Goal: Use online tool/utility: Utilize a website feature to perform a specific function

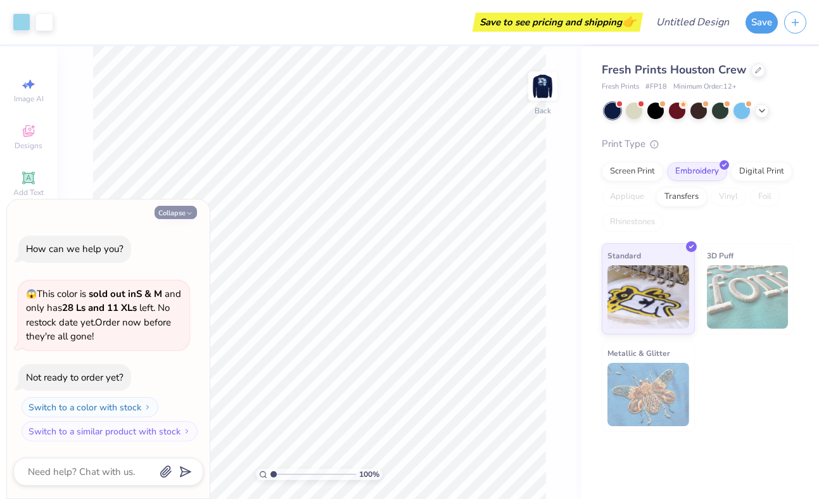
click at [186, 217] on icon "button" at bounding box center [190, 214] width 8 height 8
type textarea "x"
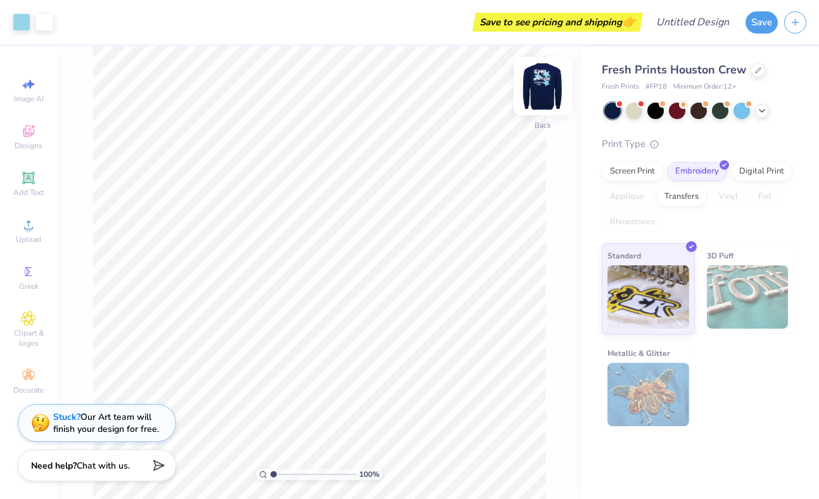
click at [539, 89] on img at bounding box center [543, 86] width 51 height 51
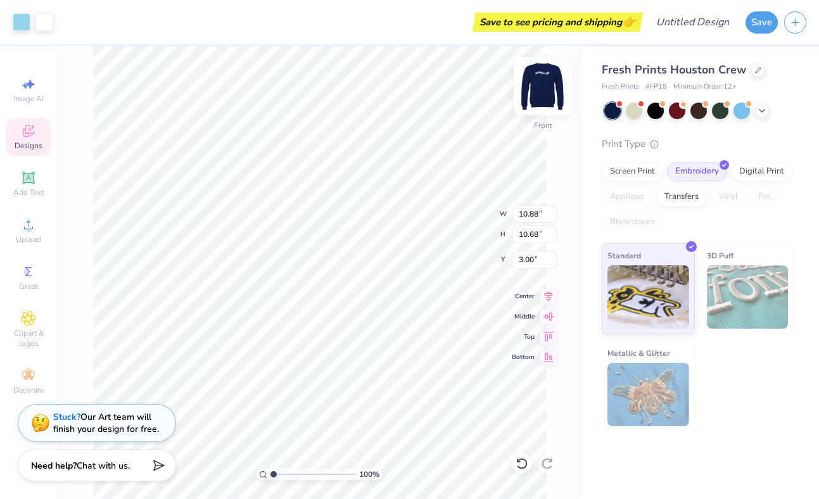
type input "4.59"
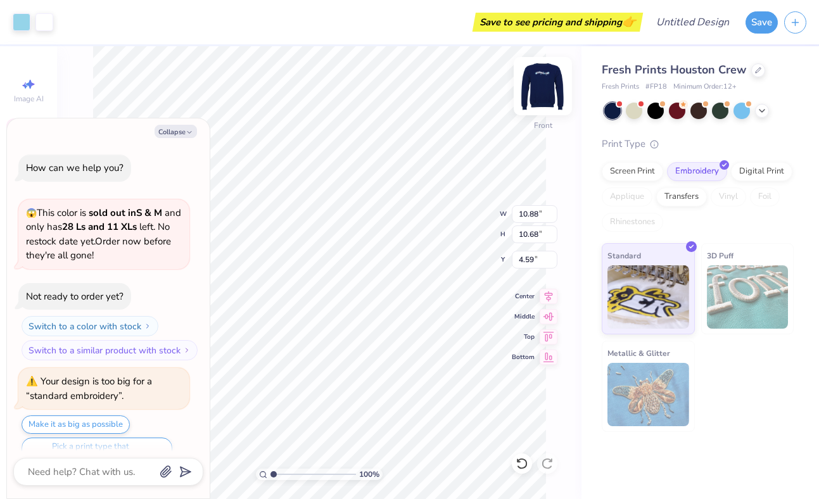
scroll to position [22, 0]
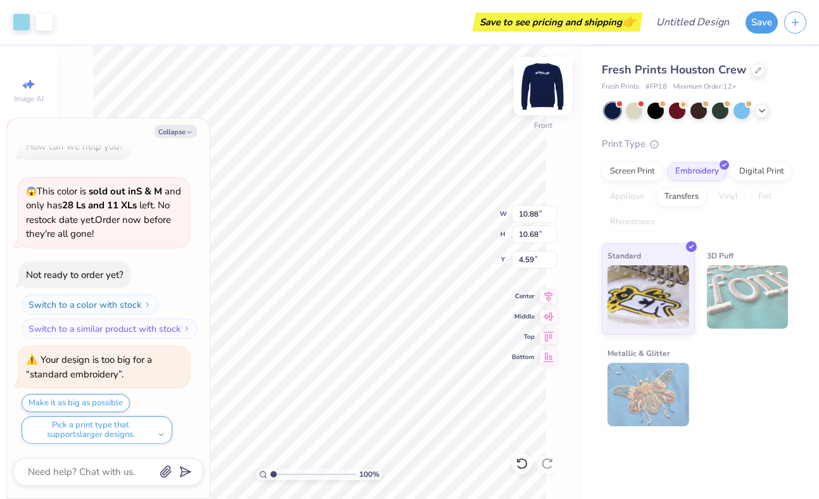
type textarea "x"
type input "4.90"
click at [191, 128] on button "Collapse" at bounding box center [176, 131] width 42 height 13
type textarea "x"
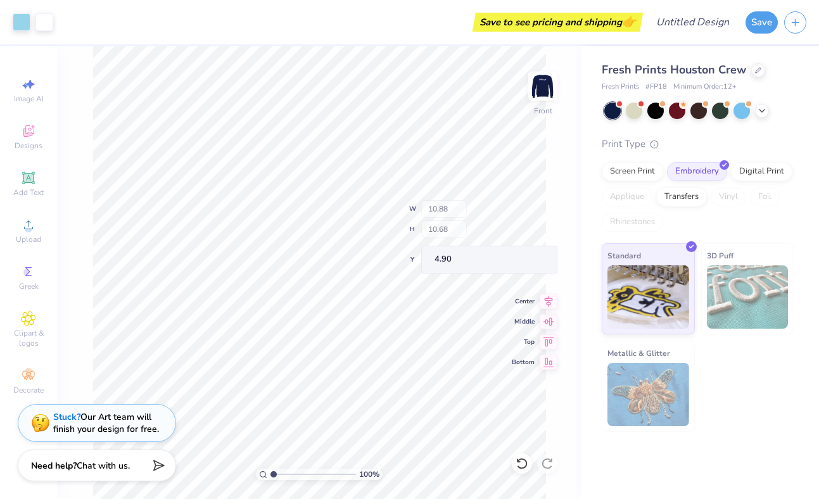
type input "1.53"
type input "2.65"
type input "5.25"
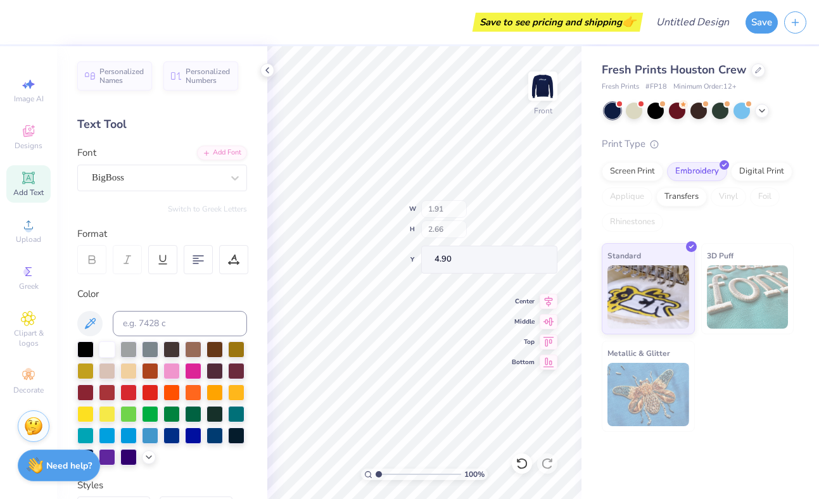
type input "1.53"
type input "2.65"
type input "5.25"
type input "1.37"
type input "2.55"
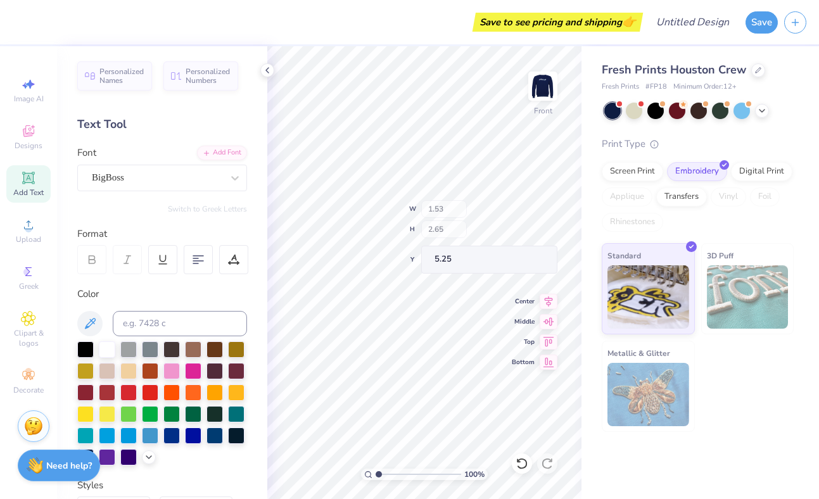
type input "5.19"
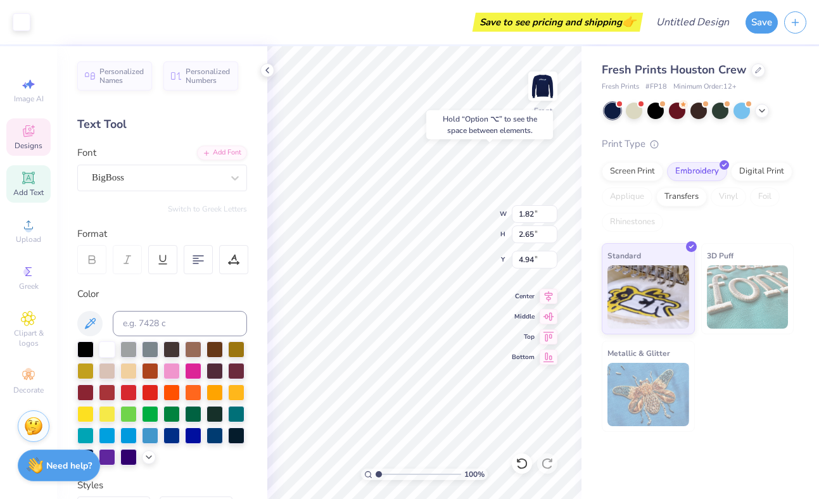
type input "5.09"
click at [267, 71] on icon at bounding box center [267, 70] width 10 height 10
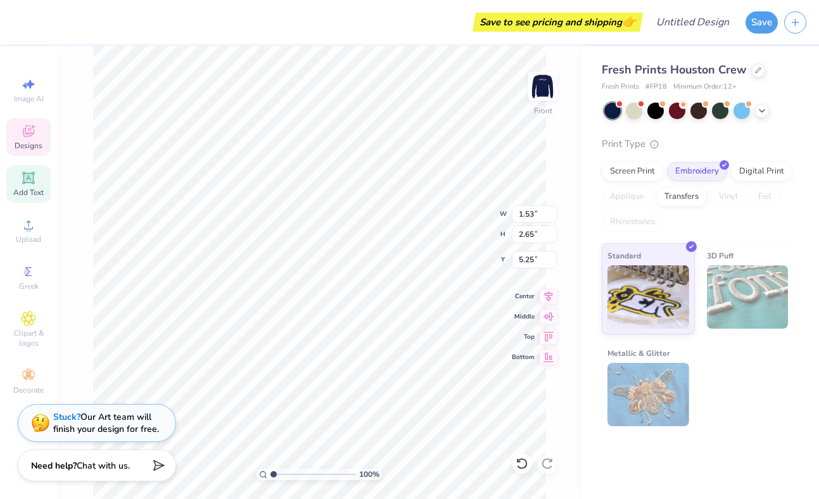
type textarea "A"
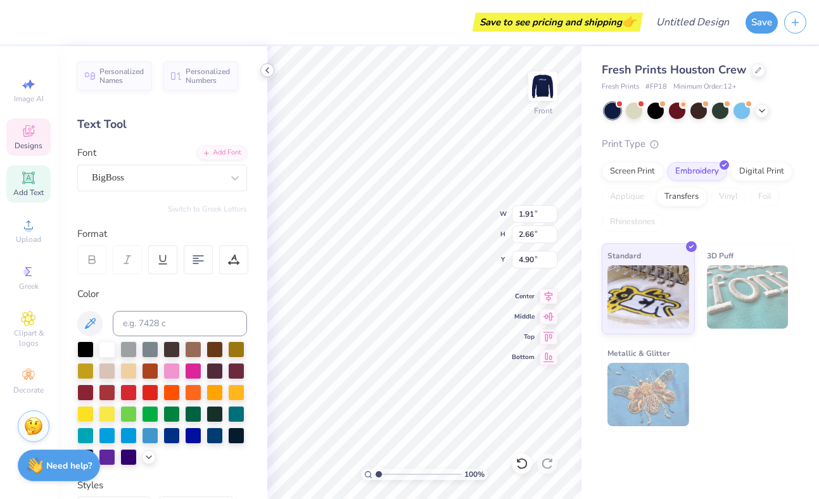
click at [270, 65] on icon at bounding box center [267, 70] width 10 height 10
click at [266, 77] on div at bounding box center [267, 70] width 14 height 14
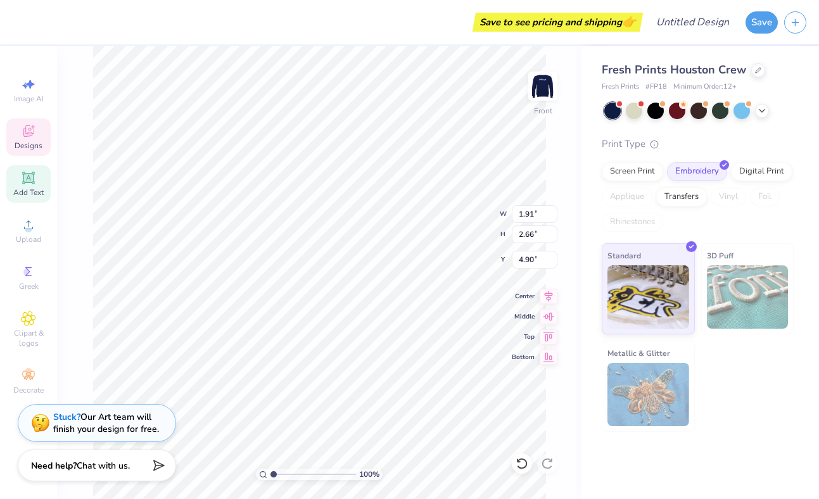
type textarea "M"
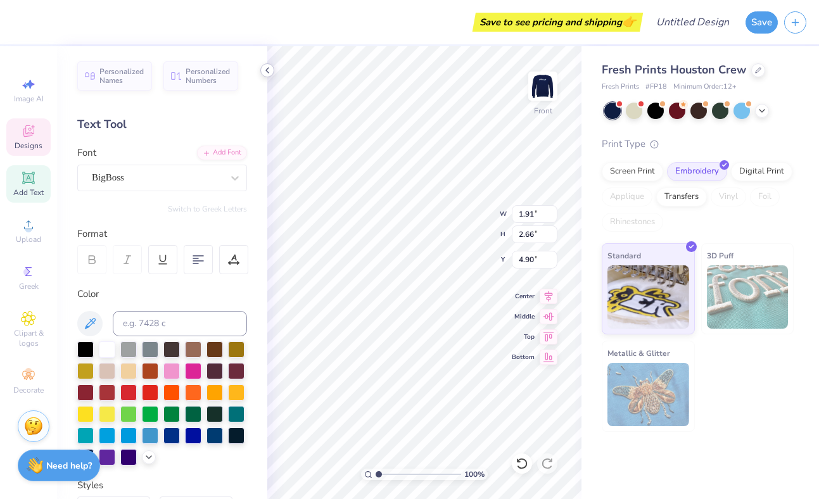
type input "5.25"
type textarea "M"
type input "4.90"
type input "5.31"
type input "5.17"
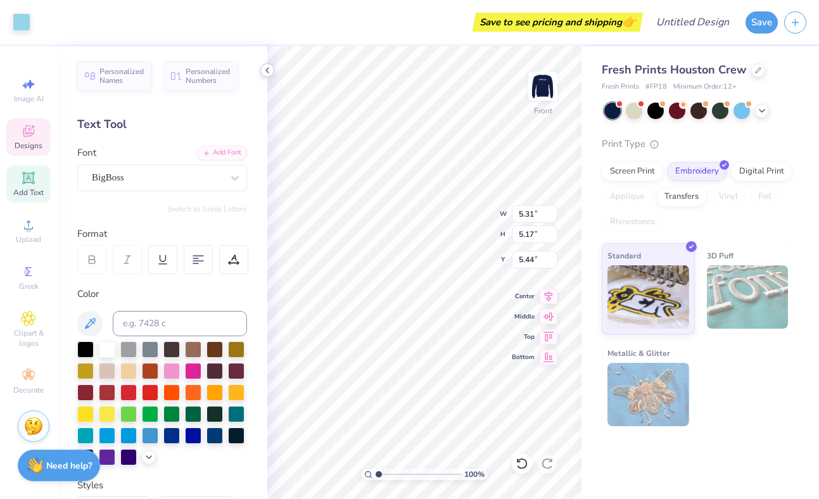
type input "5.52"
type input "9.17"
click at [265, 67] on icon at bounding box center [267, 70] width 10 height 10
type input "9.93"
type textarea "P"
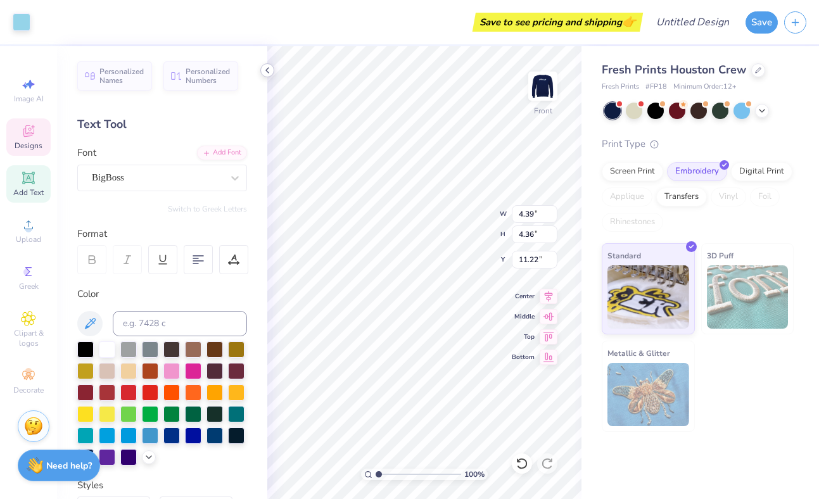
type input "1.53"
type input "2.65"
type input "9.60"
type input "1.84"
type input "9.17"
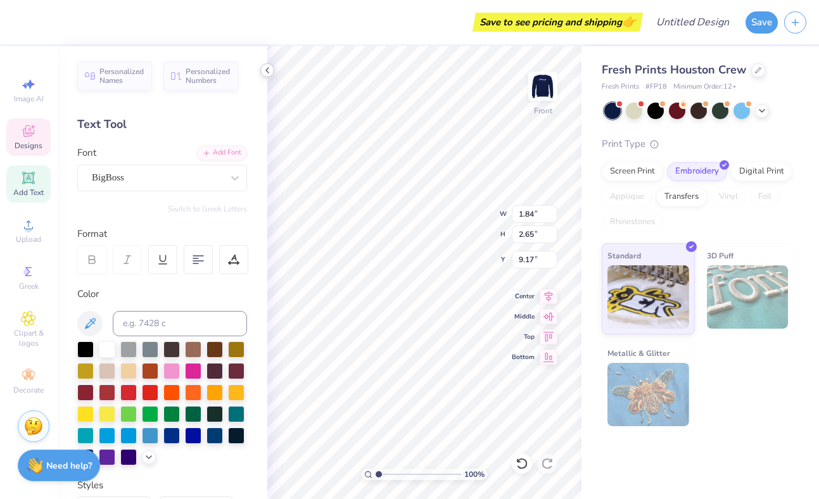
type textarea "H"
type textarea "I"
type input "12.92"
type textarea "B"
type input "13.40"
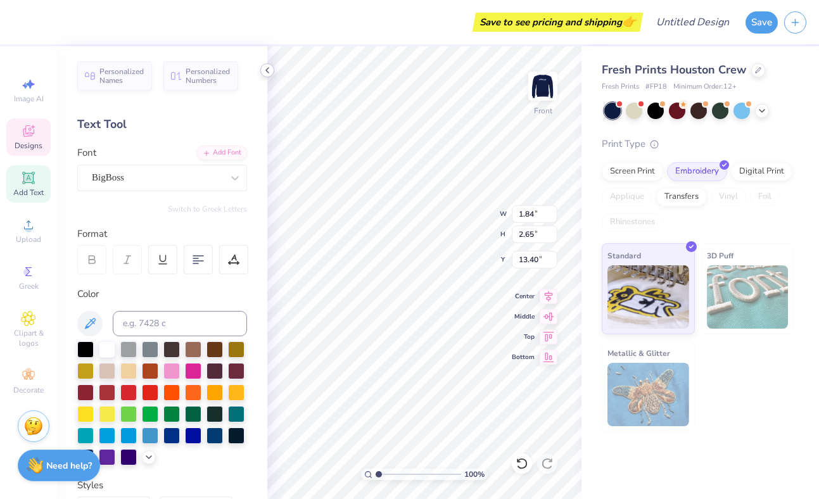
type textarea "E"
type input "13.40"
type input "12.66"
type textarea "T"
type input "2.11"
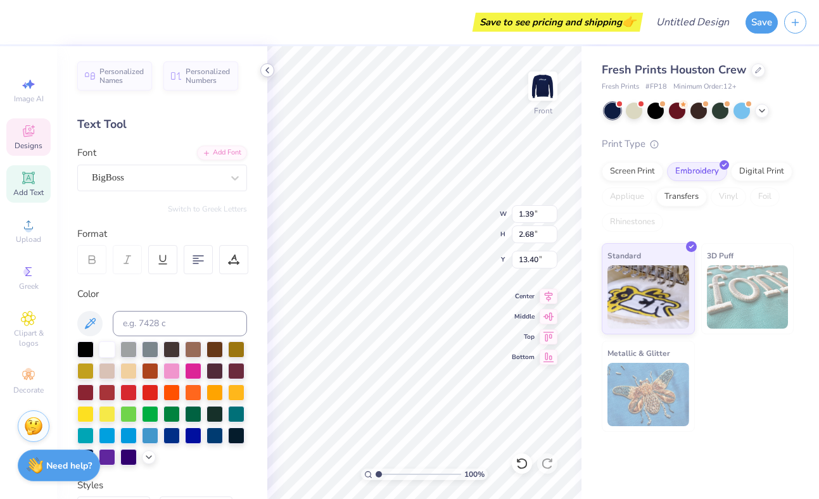
type input "2.65"
type input "12.66"
type input "1.39"
type input "2.68"
type input "13.40"
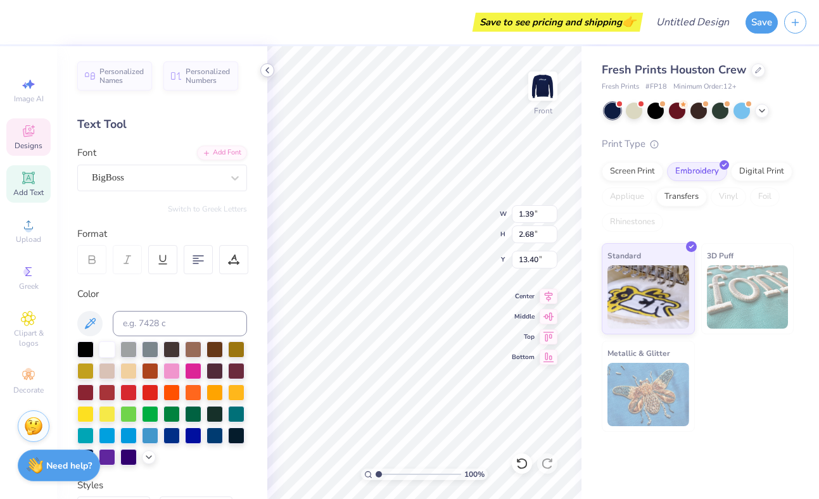
type input "2.11"
type input "2.65"
type input "12.92"
type input "1.39"
type input "2.68"
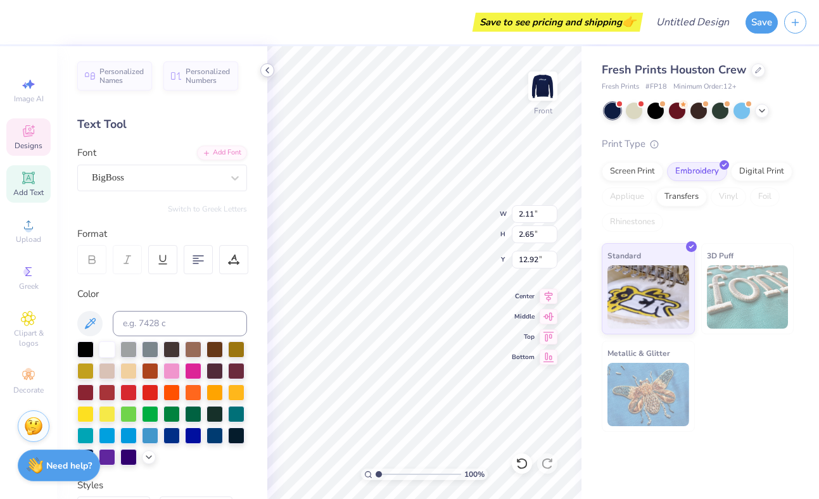
type input "13.40"
type input "2.11"
type input "2.65"
type input "12.92"
type input "13.42"
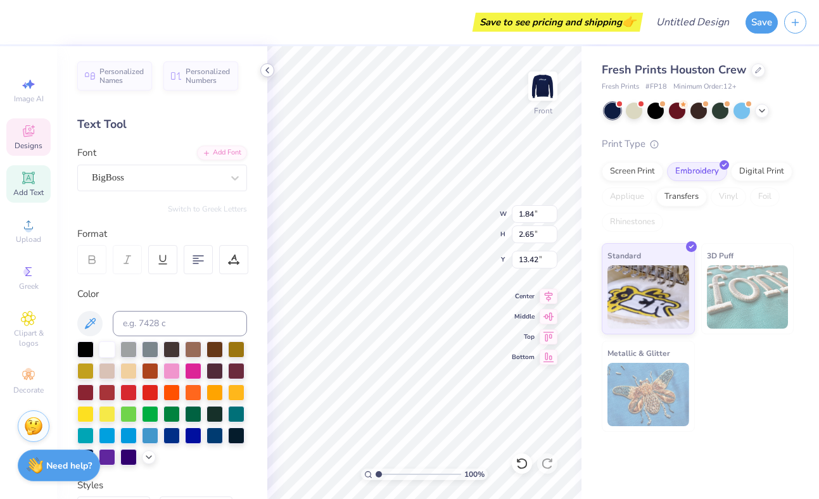
type input "1.39"
type input "2.68"
type input "13.40"
type input "2.11"
type input "2.65"
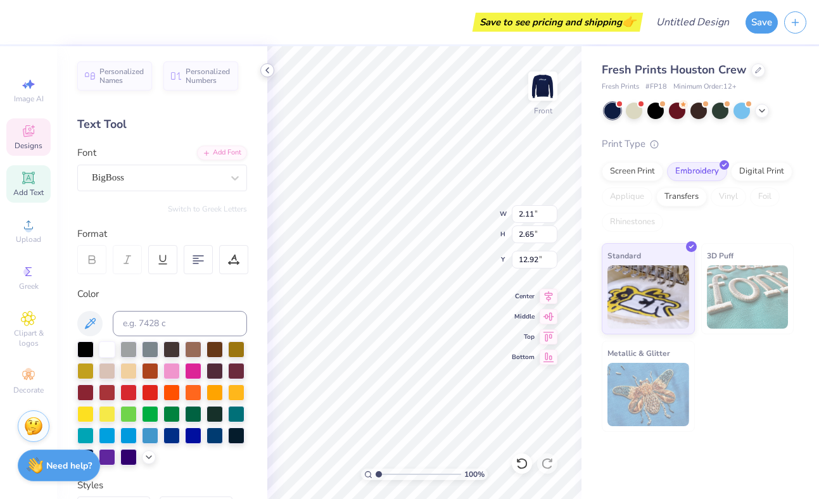
type input "12.56"
type input "1.84"
type input "13.42"
type input "4.39"
type input "4.36"
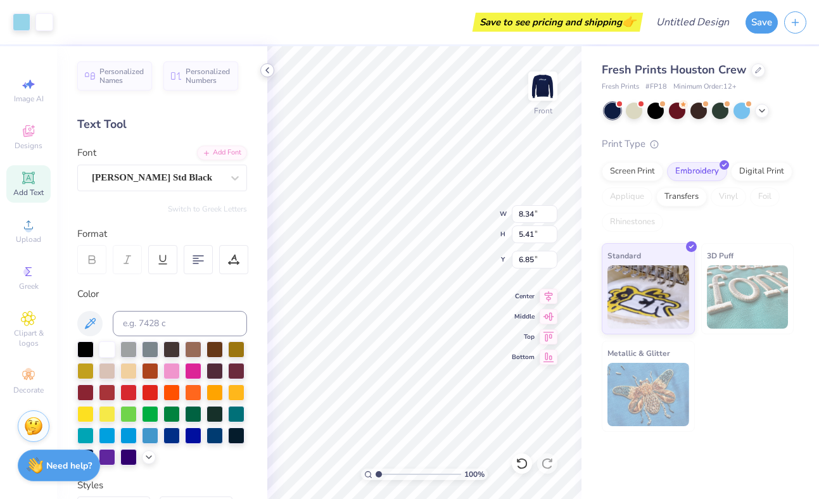
type input "11.22"
type input "9.17"
type input "1.82"
type input "8.27"
type input "1.27"
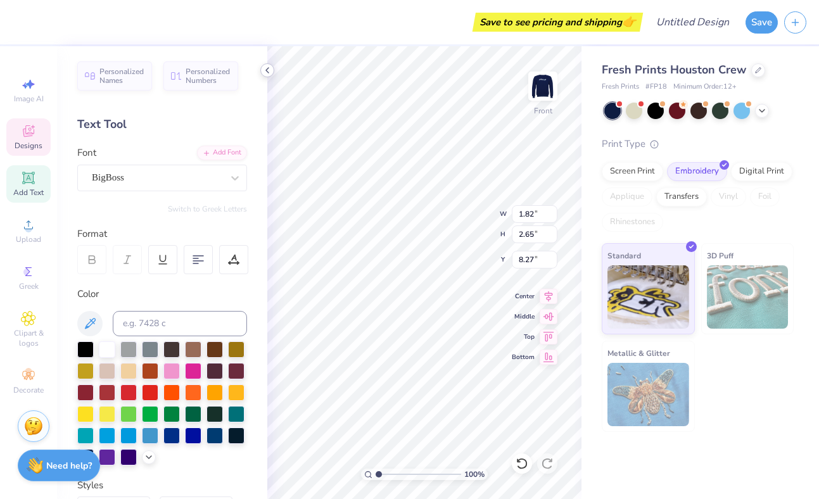
type input "2.67"
type input "9.17"
type input "1.78"
type input "2.66"
type input "12.25"
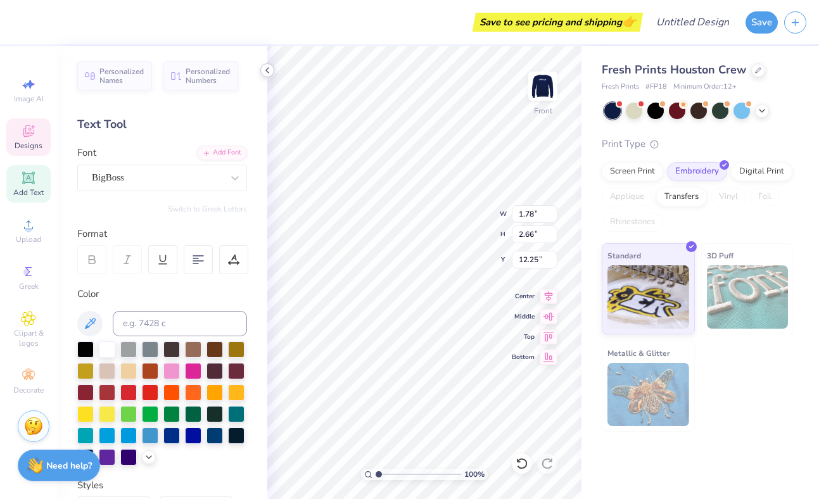
type input "1.39"
type input "2.68"
type input "12.90"
type input "2.11"
type input "2.65"
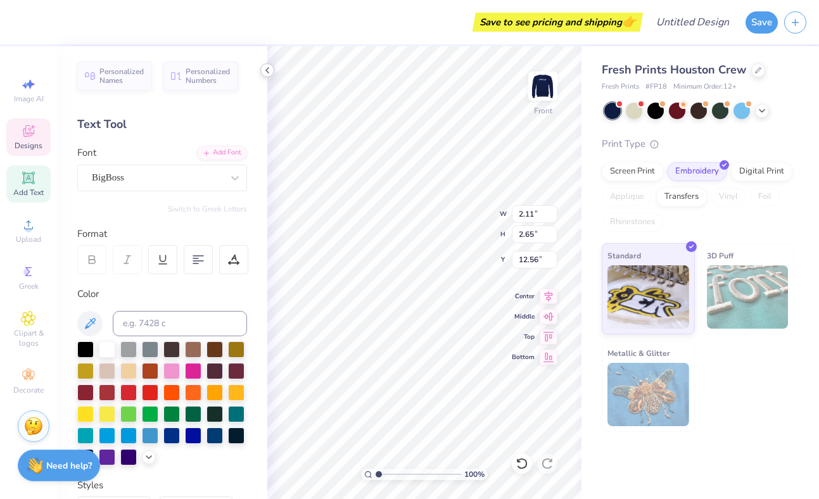
type input "12.25"
type input "1.84"
type input "12.92"
type input "17.35"
type input "5.39"
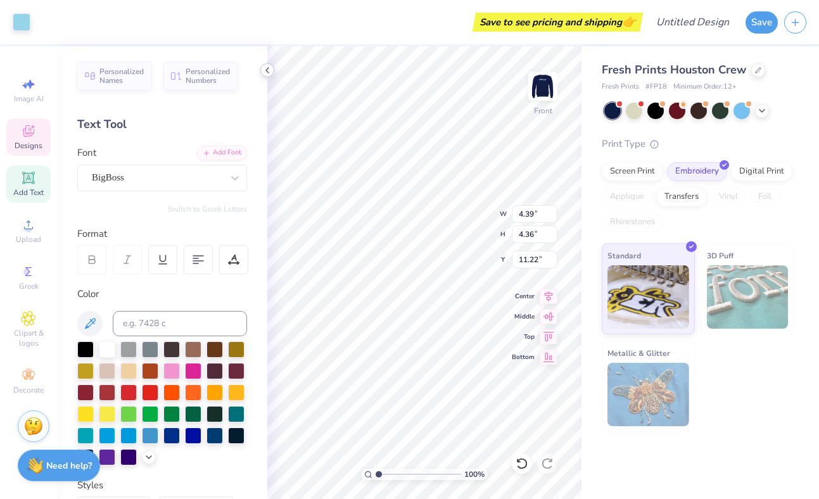
type input "5.36"
type input "11.57"
type input "4.53"
type input "4.45"
type input "6.85"
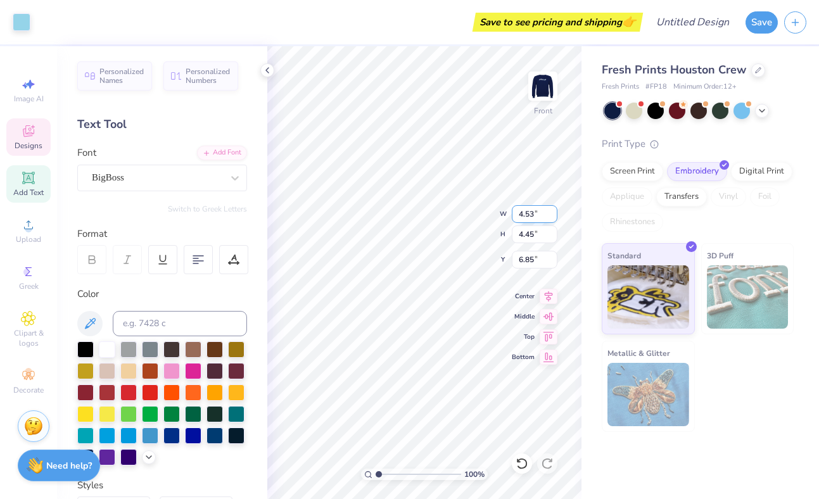
type input "4.47"
type input "4.60"
type input "6.87"
type input "5.09"
type input "5.23"
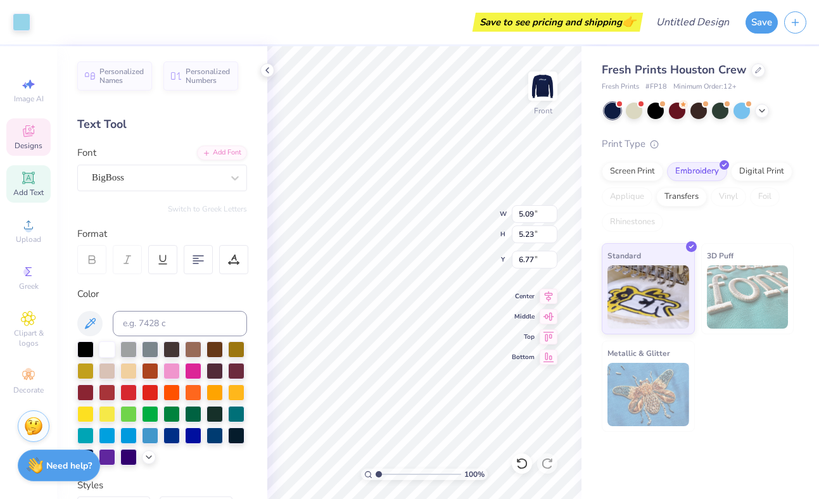
type input "6.60"
type input "5.31"
type input "5.17"
type input "5.52"
type input "5.94"
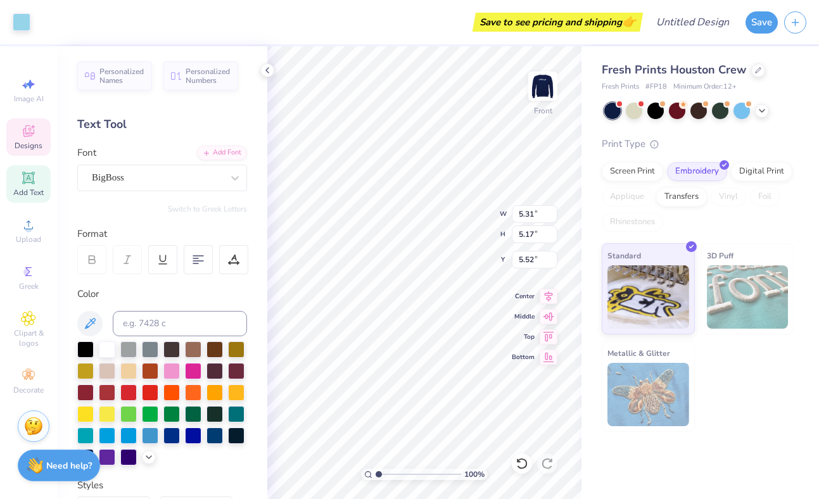
type input "5.79"
type input "4.15"
type input "1.82"
type input "8.32"
type input "1.27"
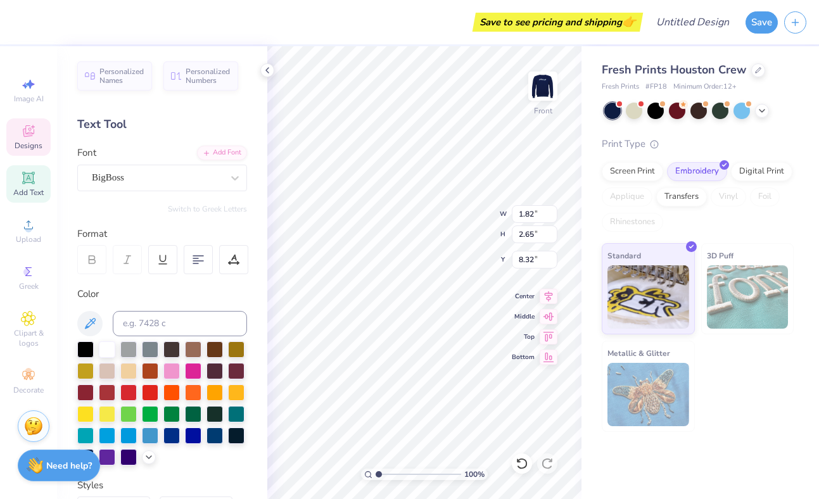
type input "2.67"
type input "9.17"
type input "1.82"
type input "2.65"
type input "8.32"
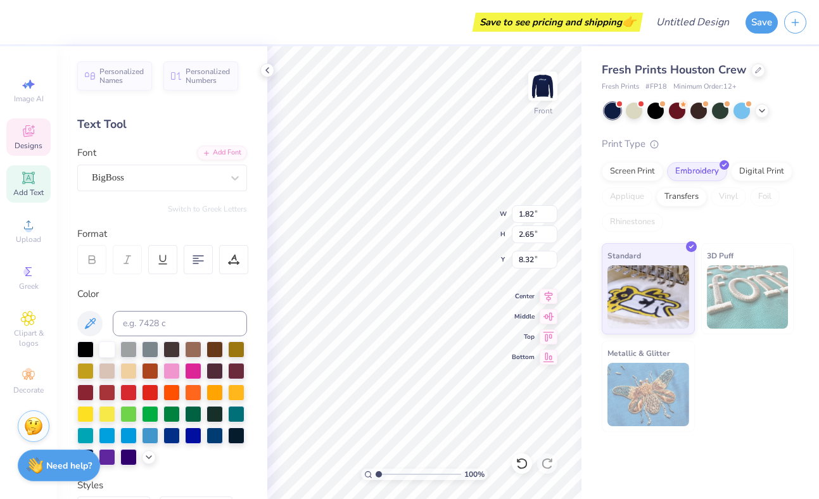
type input "1.27"
type input "2.67"
type input "9.17"
type input "1.82"
type input "2.65"
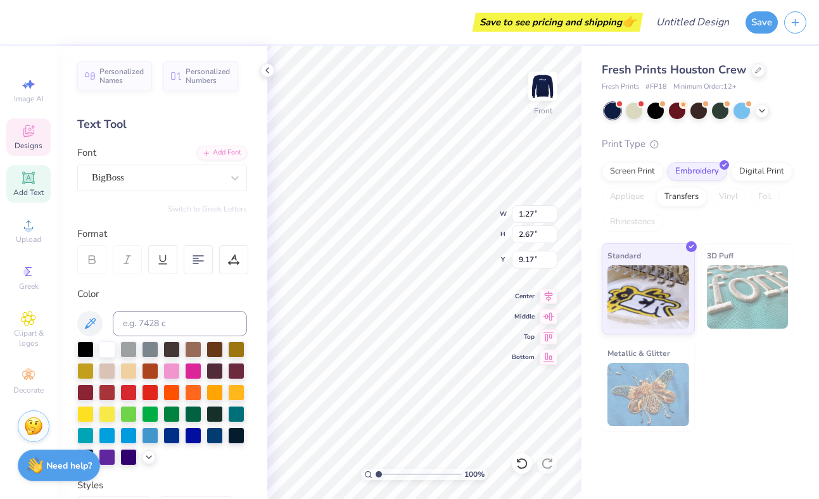
type input "8.32"
type input "5.09"
type input "5.23"
type input "6.60"
type input "5.65"
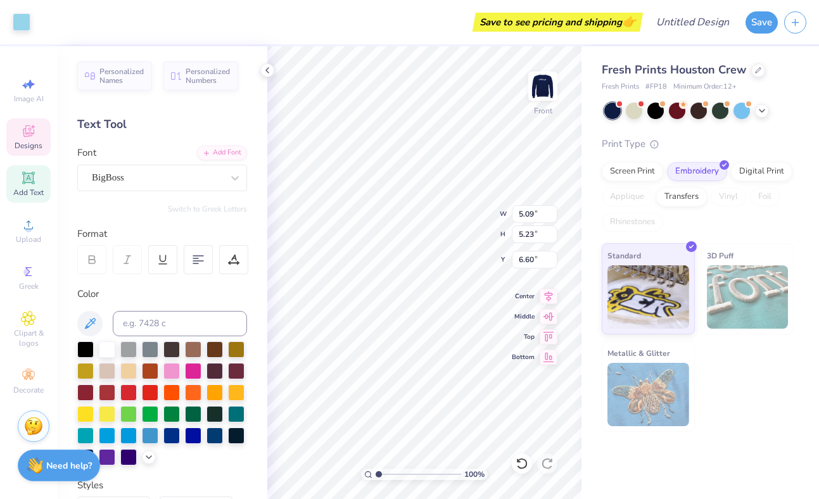
type input "5.81"
type input "6.70"
type input "5.69"
type input "5.84"
type input "6.63"
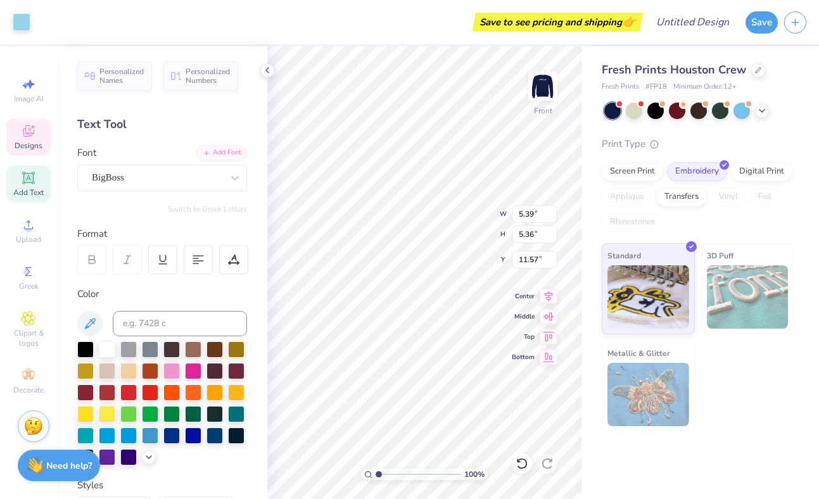
type input "5.36"
type input "5.31"
type input "11.38"
type input "5.18"
type input "5.46"
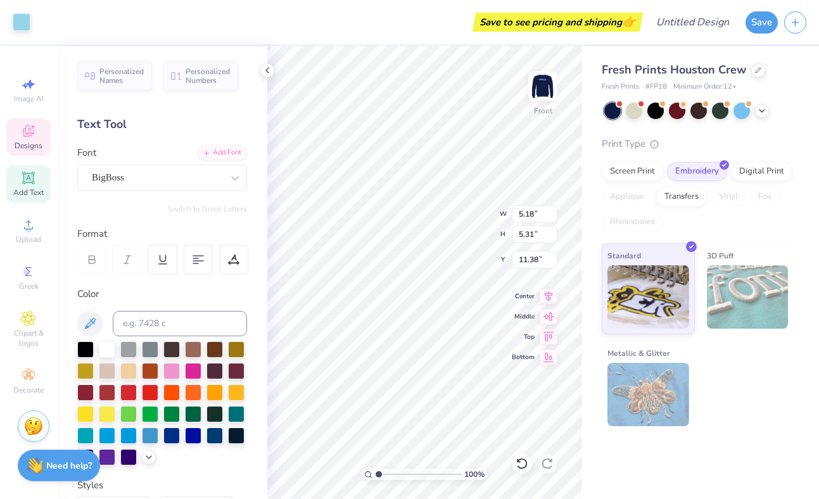
type input "11.53"
type input "11.52"
